Goal: Task Accomplishment & Management: Manage account settings

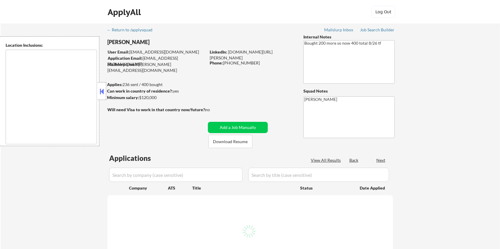
type textarea "[GEOGRAPHIC_DATA], [GEOGRAPHIC_DATA] [GEOGRAPHIC_DATA], [GEOGRAPHIC_DATA] [GEOG…"
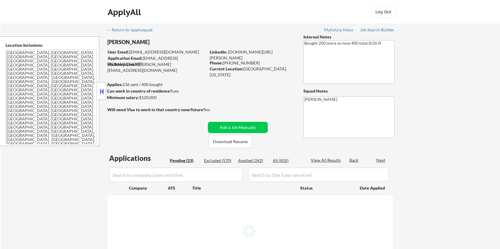
select select ""pending""
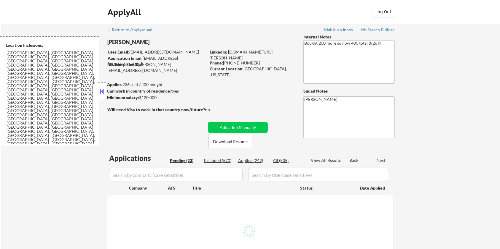
select select ""pending""
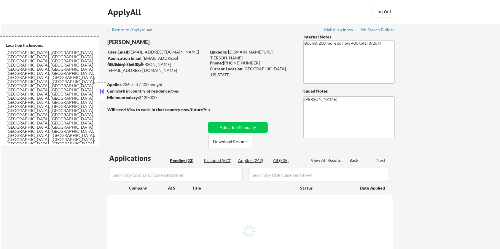
select select ""pending""
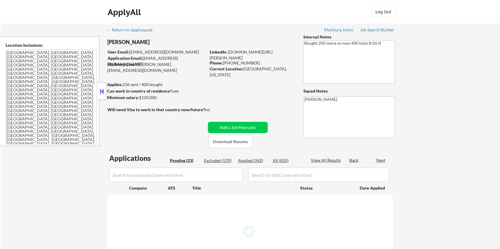
select select ""pending""
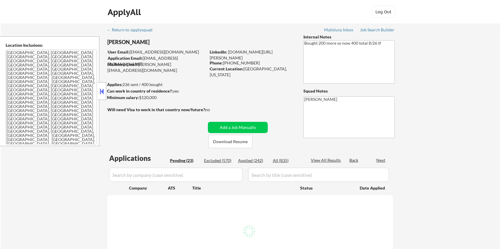
select select ""pending""
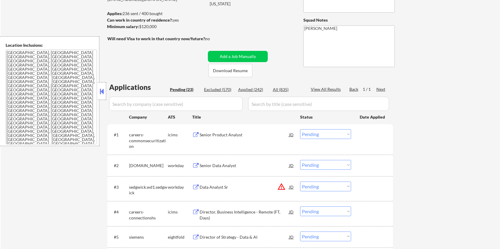
scroll to position [79, 0]
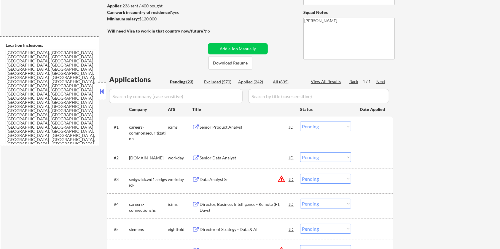
click at [216, 124] on div "Senior Product Analyst" at bounding box center [243, 127] width 89 height 6
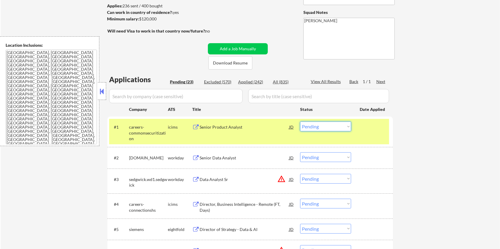
click at [318, 124] on select "Choose an option... Pending Applied Excluded (Questions) Excluded (Expired) Exc…" at bounding box center [325, 127] width 51 height 10
click at [300, 122] on select "Choose an option... Pending Applied Excluded (Questions) Excluded (Expired) Exc…" at bounding box center [325, 127] width 51 height 10
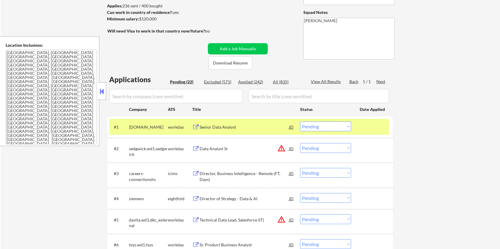
click at [213, 129] on div "Senior Data Analyst" at bounding box center [243, 127] width 89 height 6
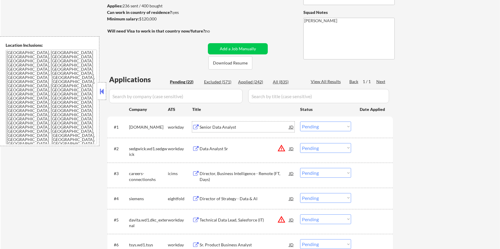
click at [330, 129] on select "Choose an option... Pending Applied Excluded (Questions) Excluded (Expired) Exc…" at bounding box center [325, 127] width 51 height 10
click at [300, 122] on select "Choose an option... Pending Applied Excluded (Questions) Excluded (Expired) Exc…" at bounding box center [325, 127] width 51 height 10
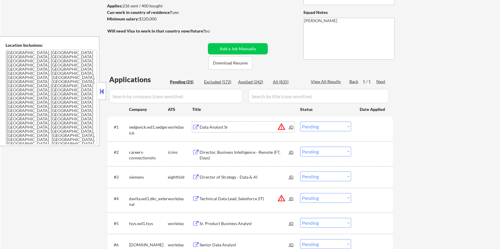
click at [225, 126] on div "Data Analyst Sr" at bounding box center [243, 127] width 89 height 6
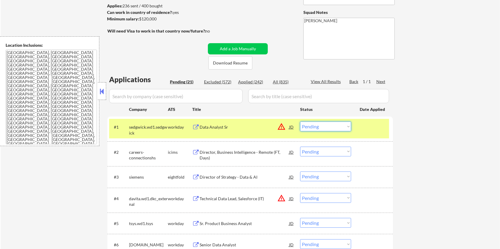
click at [325, 127] on select "Choose an option... Pending Applied Excluded (Questions) Excluded (Expired) Exc…" at bounding box center [325, 127] width 51 height 10
click at [300, 122] on select "Choose an option... Pending Applied Excluded (Questions) Excluded (Expired) Exc…" at bounding box center [325, 127] width 51 height 10
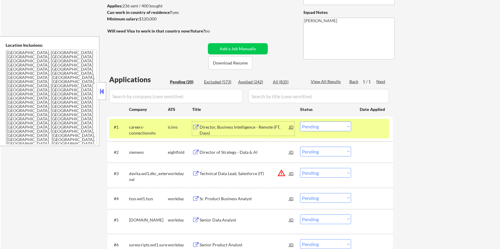
click at [215, 129] on div "Director, Business Intelligence - Remote (FT, Days)" at bounding box center [243, 130] width 89 height 12
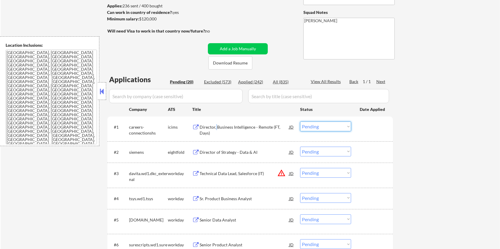
click at [326, 123] on select "Choose an option... Pending Applied Excluded (Questions) Excluded (Expired) Exc…" at bounding box center [325, 127] width 51 height 10
click at [300, 122] on select "Choose an option... Pending Applied Excluded (Questions) Excluded (Expired) Exc…" at bounding box center [325, 127] width 51 height 10
select select ""pending""
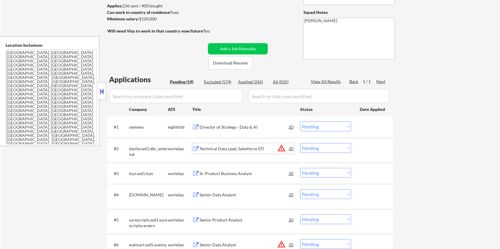
click at [204, 151] on div "Technical Data Lead, Salesforce (IT)" at bounding box center [243, 148] width 89 height 11
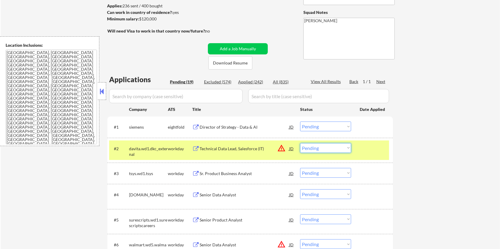
click at [315, 148] on select "Choose an option... Pending Applied Excluded (Questions) Excluded (Expired) Exc…" at bounding box center [325, 148] width 51 height 10
click at [300, 143] on select "Choose an option... Pending Applied Excluded (Questions) Excluded (Expired) Exc…" at bounding box center [325, 148] width 51 height 10
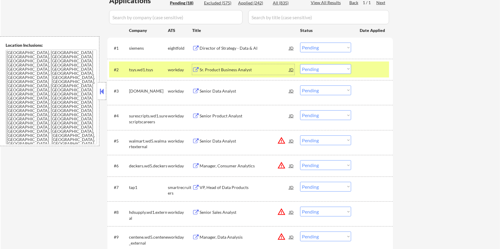
click at [233, 71] on div "Sr. Product Business Analyst" at bounding box center [243, 70] width 89 height 6
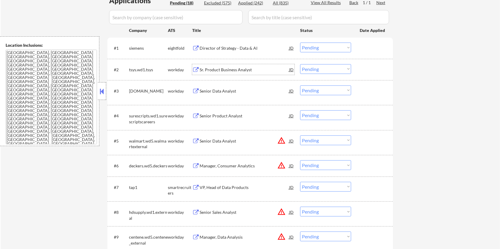
click at [310, 68] on select "Choose an option... Pending Applied Excluded (Questions) Excluded (Expired) Exc…" at bounding box center [325, 69] width 51 height 10
click at [300, 64] on select "Choose an option... Pending Applied Excluded (Questions) Excluded (Expired) Exc…" at bounding box center [325, 69] width 51 height 10
select select ""pending""
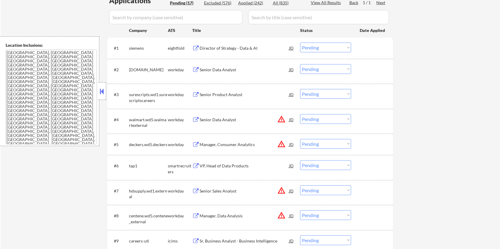
click at [229, 92] on div "Senior Product Analyst" at bounding box center [243, 95] width 89 height 6
